Goal: Transaction & Acquisition: Purchase product/service

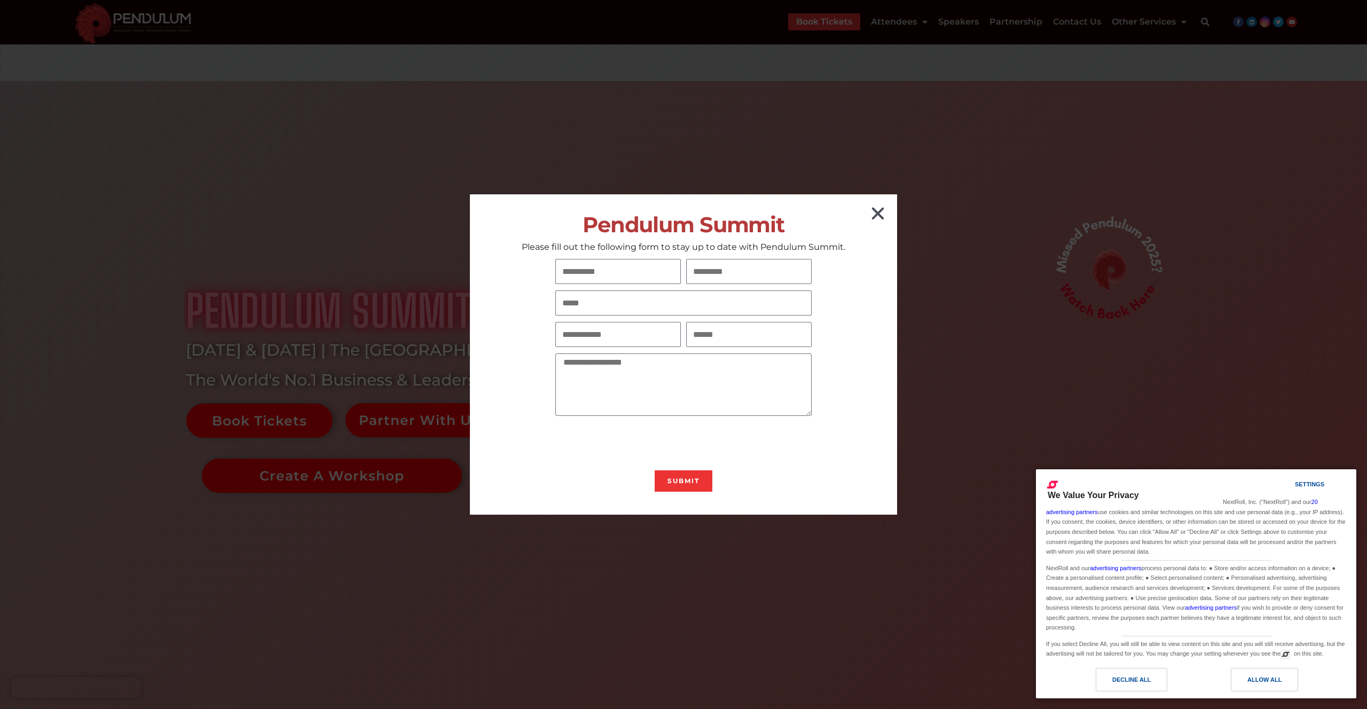
click at [880, 211] on icon "Close" at bounding box center [877, 213] width 17 height 17
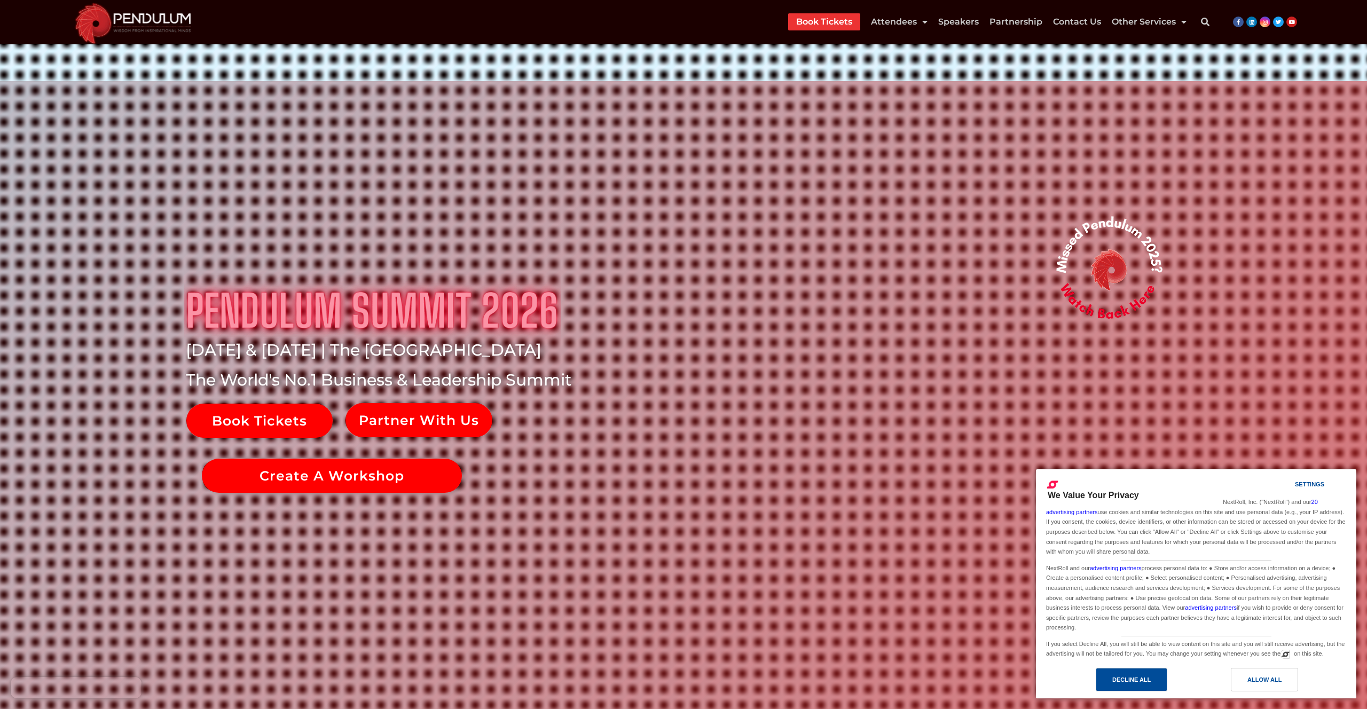
click at [1108, 677] on div "Decline All" at bounding box center [1132, 679] width 72 height 23
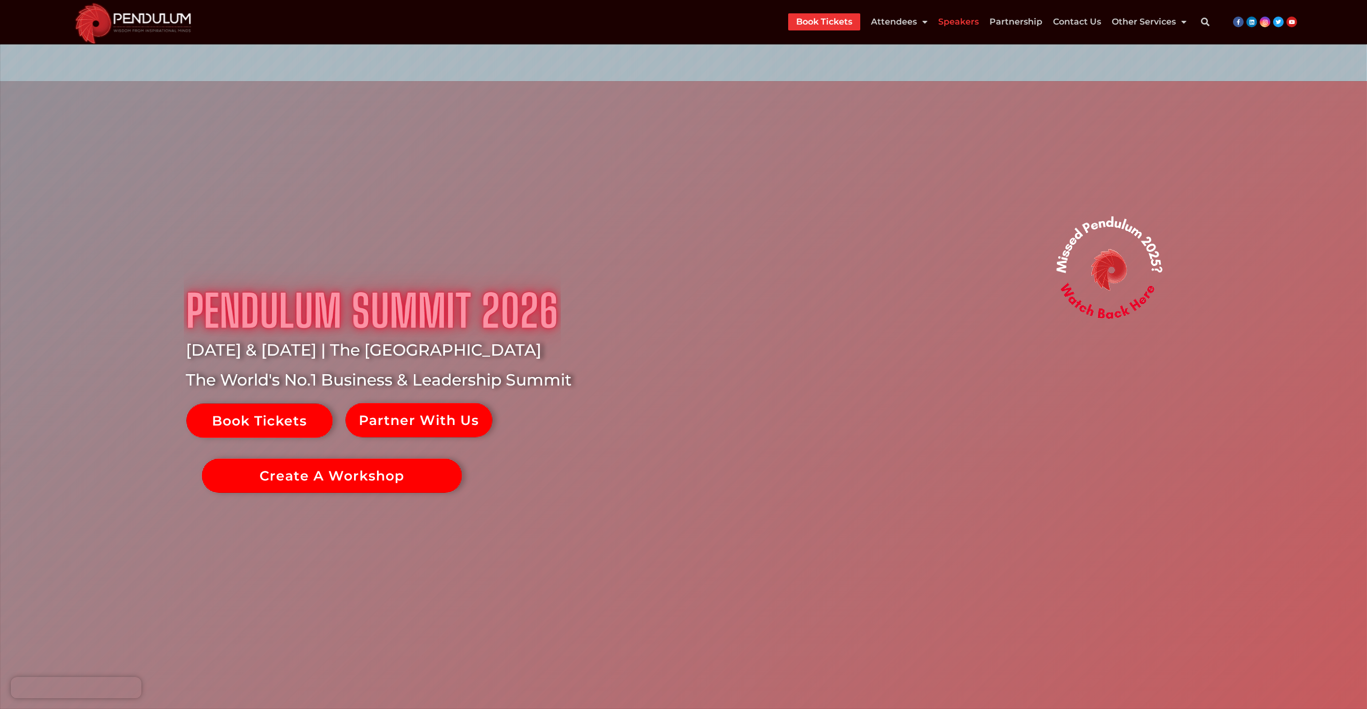
click at [964, 29] on link "Speakers" at bounding box center [958, 21] width 41 height 17
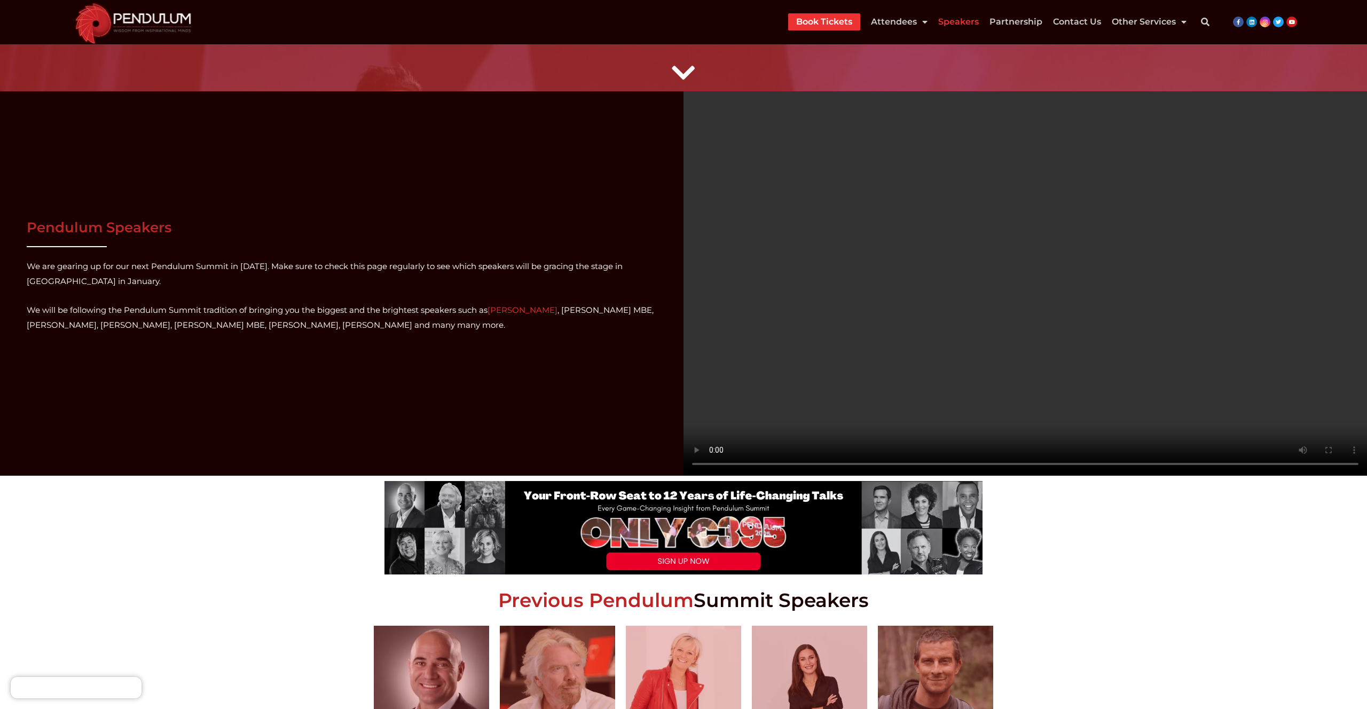
scroll to position [69, 0]
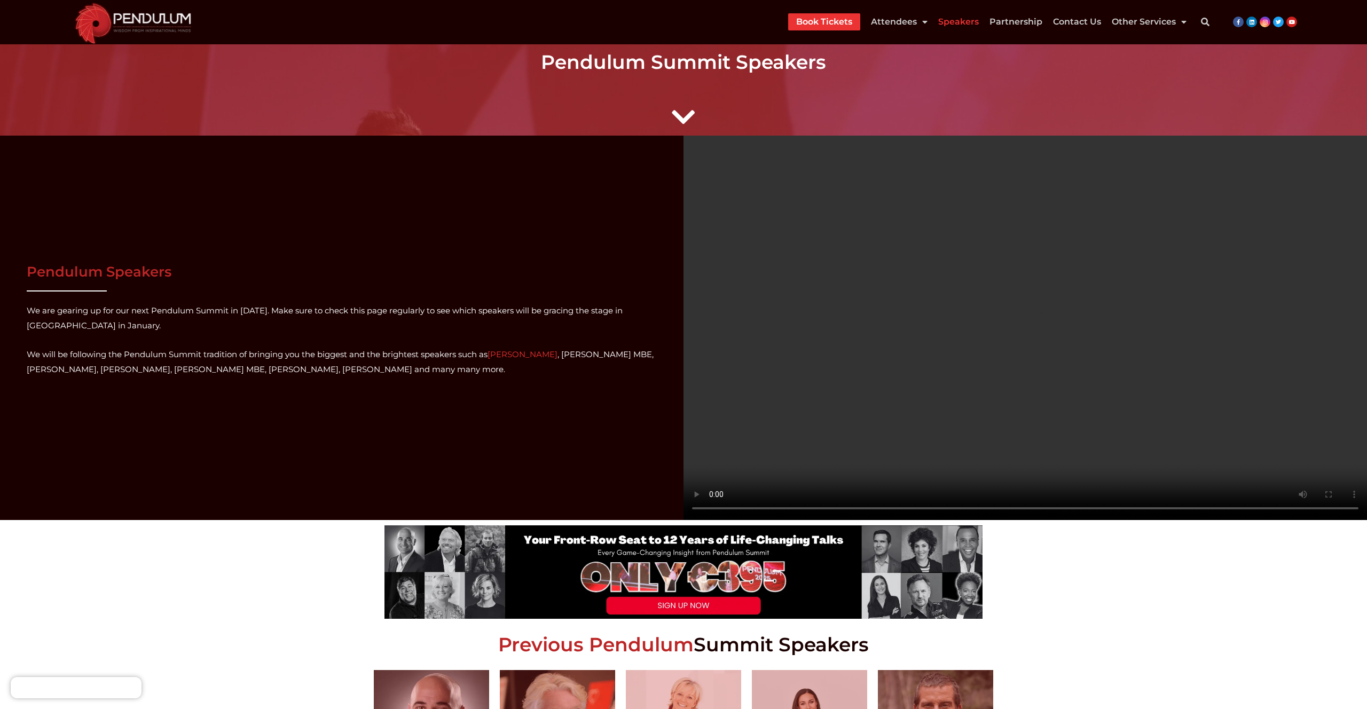
click at [806, 25] on link "Book Tickets" at bounding box center [824, 21] width 56 height 17
